Goal: Check status: Check status

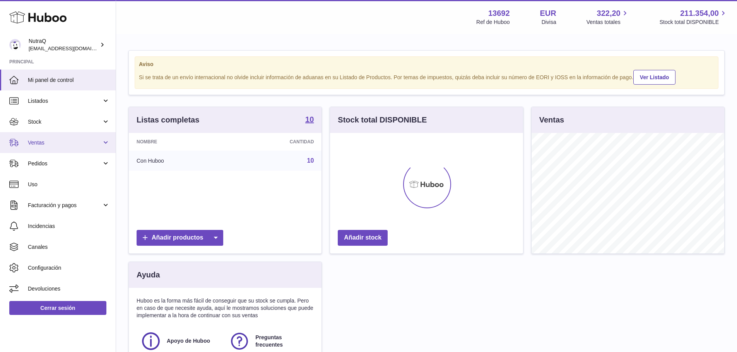
scroll to position [121, 193]
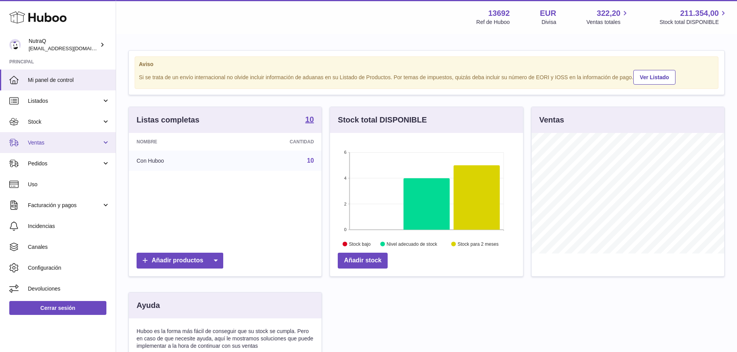
click at [58, 141] on span "Ventas" at bounding box center [65, 142] width 74 height 7
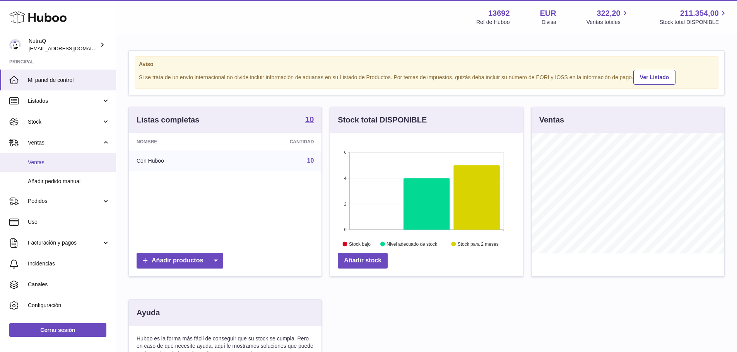
click at [58, 164] on span "Ventas" at bounding box center [69, 162] width 82 height 7
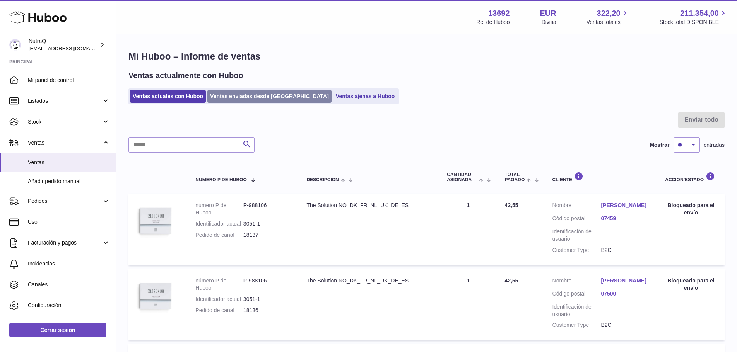
click at [229, 96] on link "Ventas enviadas desde [GEOGRAPHIC_DATA]" at bounding box center [269, 96] width 124 height 13
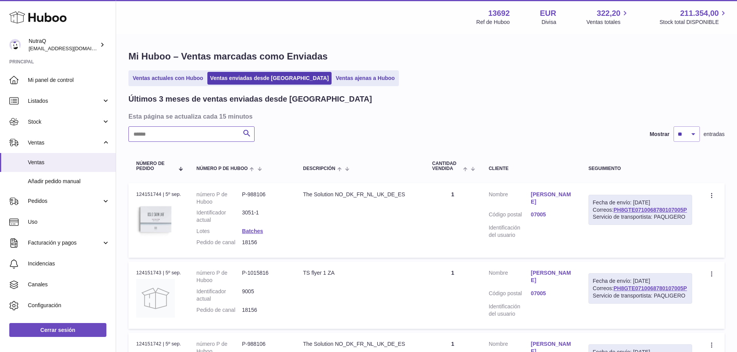
click at [209, 135] on input "text" at bounding box center [191, 134] width 126 height 15
paste input "**********"
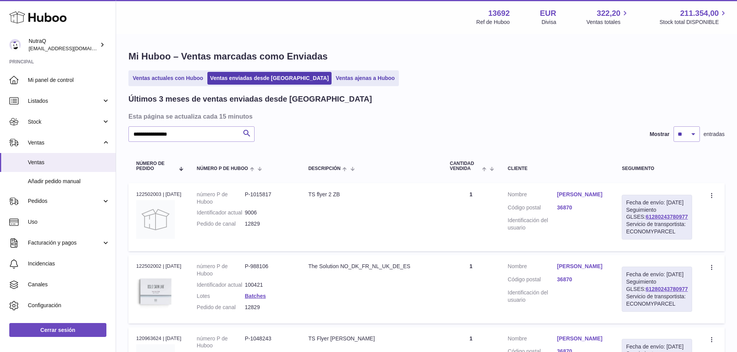
click at [590, 194] on link "[PERSON_NAME]" at bounding box center [582, 194] width 50 height 7
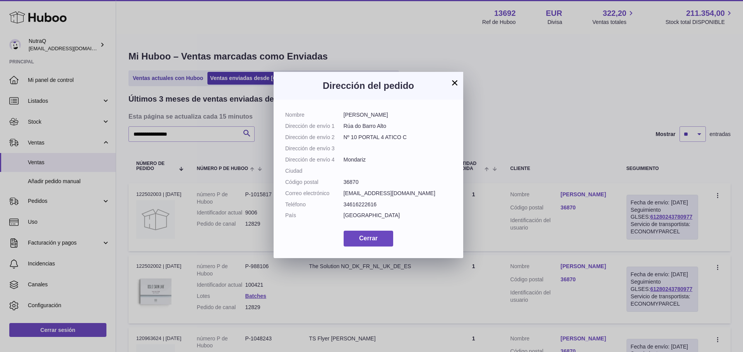
click at [457, 82] on button "×" at bounding box center [454, 82] width 9 height 9
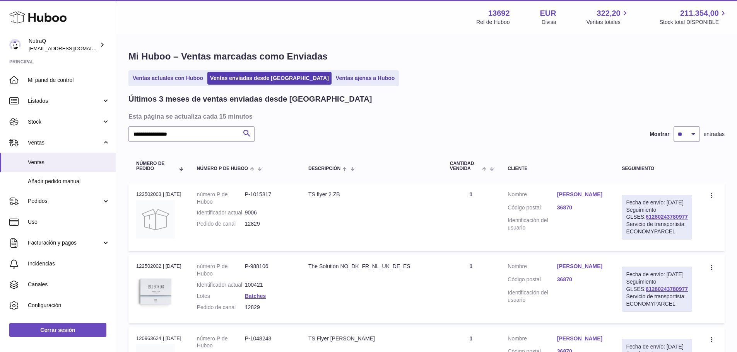
drag, startPoint x: 679, startPoint y: 223, endPoint x: 630, endPoint y: 222, distance: 48.8
click at [630, 222] on div "Fecha de envío: [DATE] Seguimiento GLSES: 61280243780977 Servicio de transporti…" at bounding box center [657, 217] width 70 height 45
copy link "61280243780977"
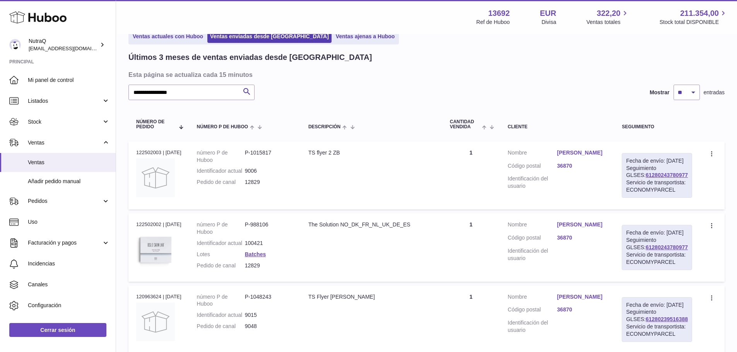
scroll to position [39, 0]
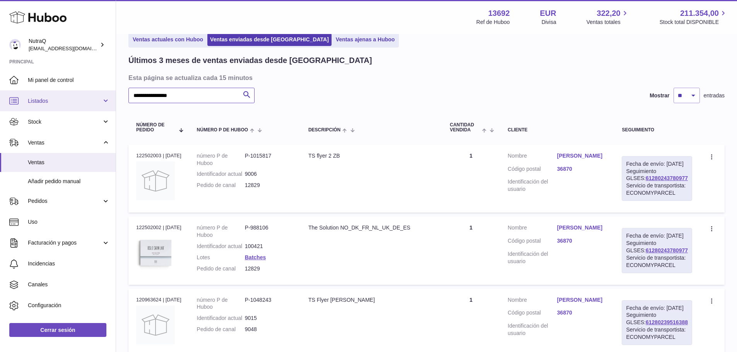
drag, startPoint x: 198, startPoint y: 98, endPoint x: 70, endPoint y: 90, distance: 129.1
click at [67, 87] on div "Huboo NutraQ [EMAIL_ADDRESS][DOMAIN_NAME] Principal Mi panel de control Listado…" at bounding box center [368, 263] width 737 height 605
paste input "text"
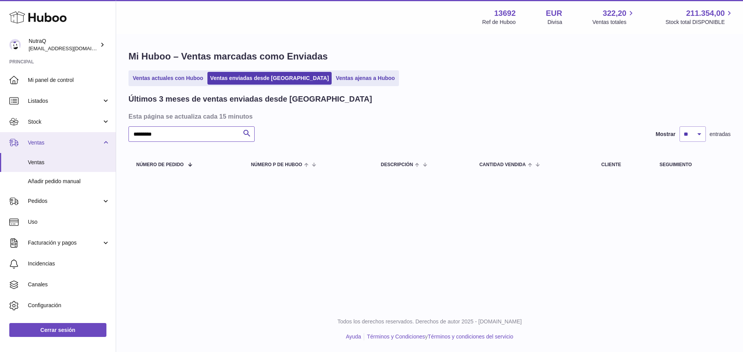
drag, startPoint x: 183, startPoint y: 134, endPoint x: 63, endPoint y: 135, distance: 120.0
click at [62, 134] on div "Huboo NutraQ [EMAIL_ADDRESS][DOMAIN_NAME] Principal Mi panel de control Listado…" at bounding box center [371, 176] width 743 height 352
paste input "*********"
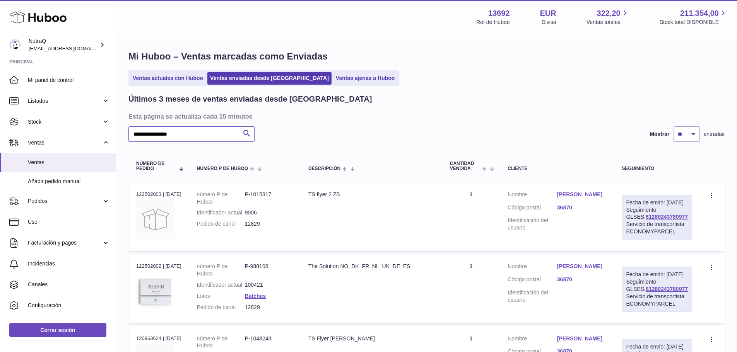
type input "**********"
